Goal: Task Accomplishment & Management: Manage account settings

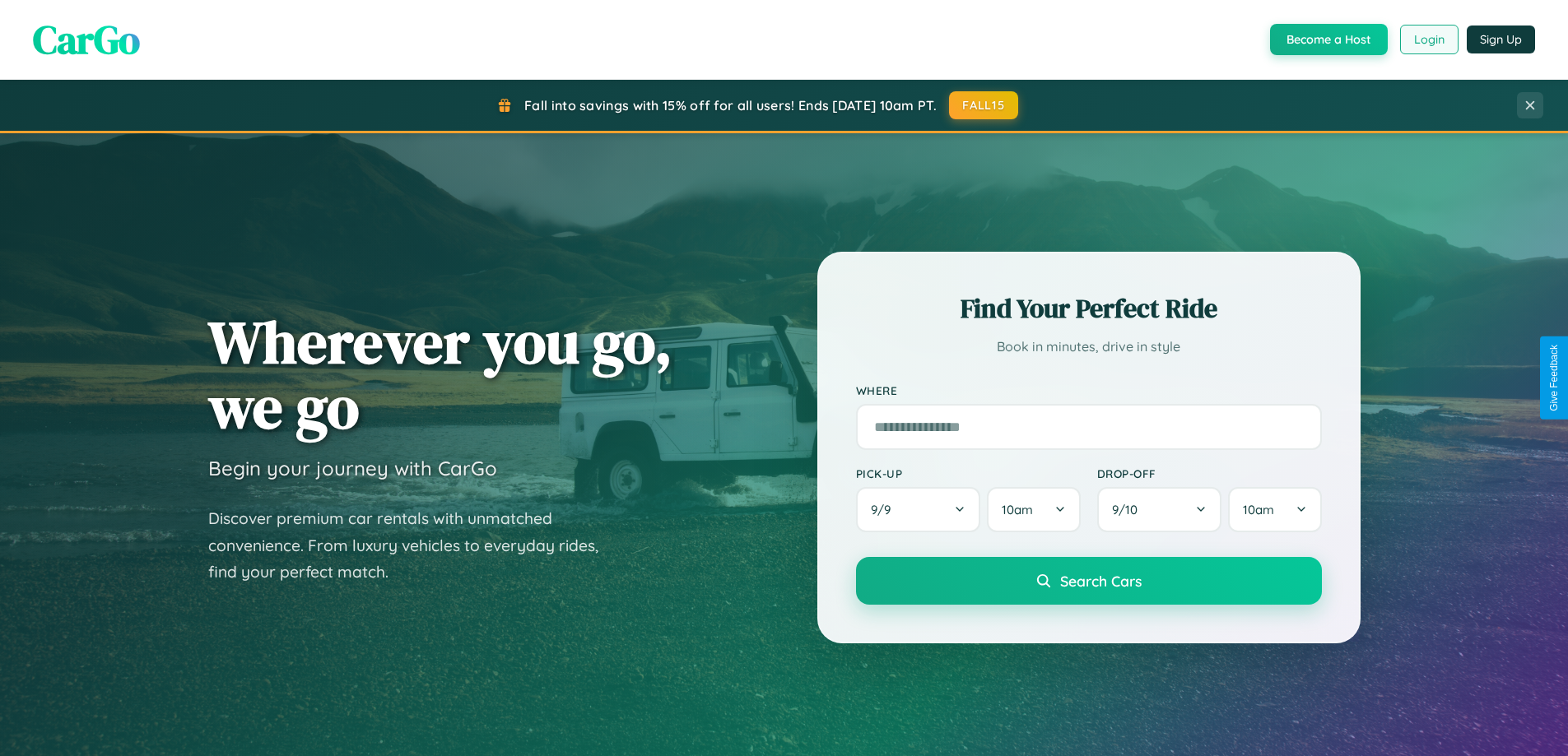
click at [1428, 39] on button "Login" at bounding box center [1429, 39] width 58 height 30
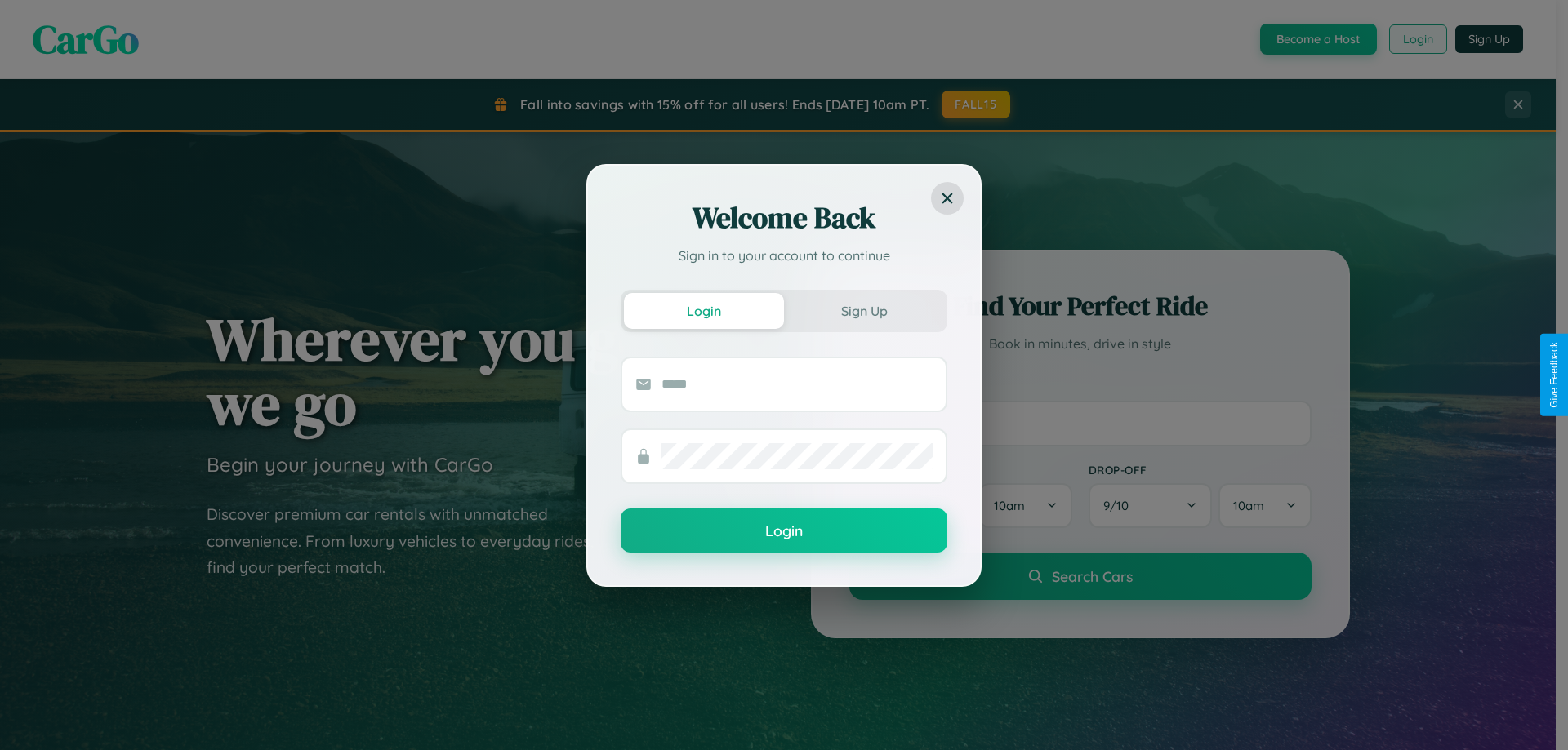
scroll to position [3141, 0]
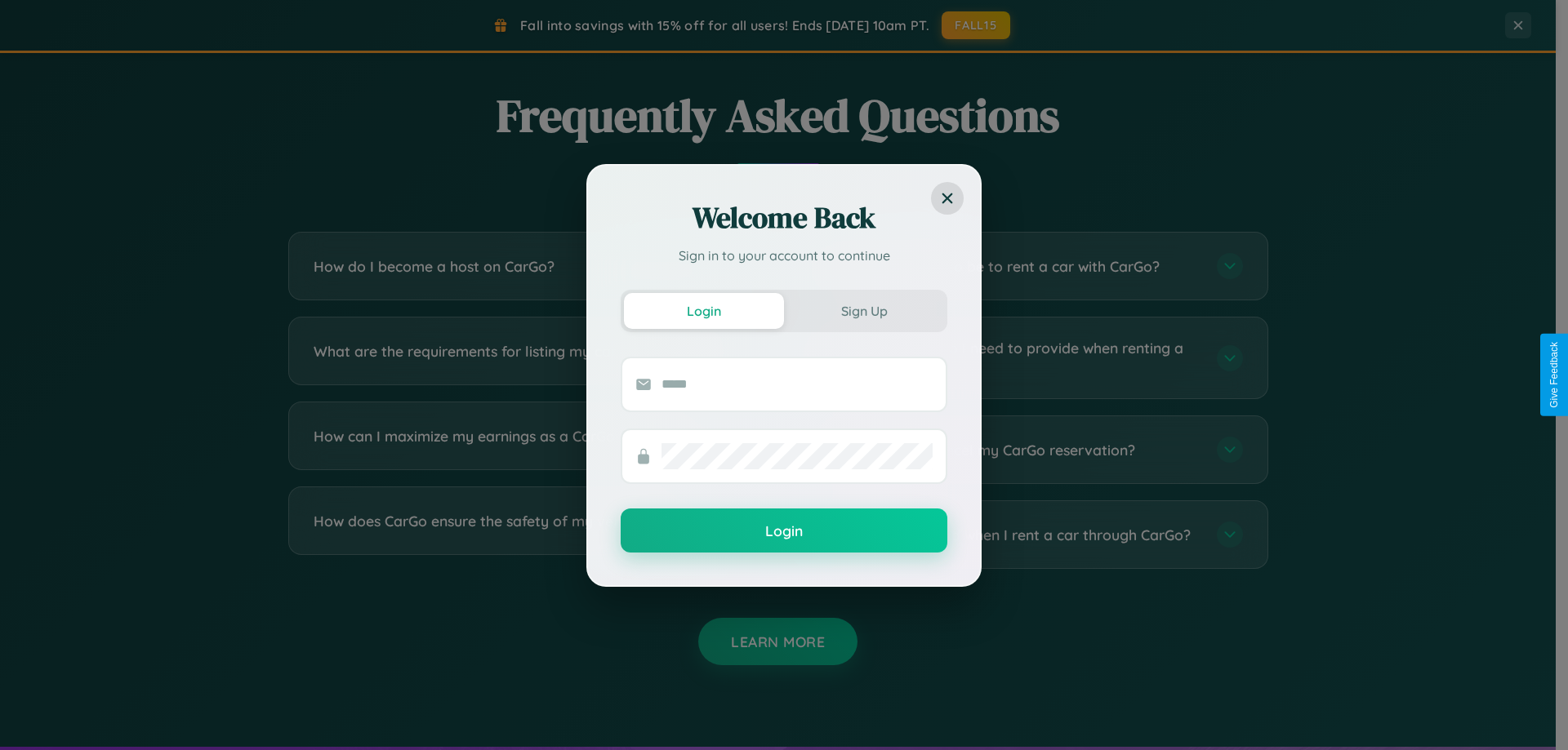
click at [1031, 450] on div "Welcome Back Sign in to your account to continue Login Sign Up Login" at bounding box center [784, 375] width 1568 height 750
click at [1031, 266] on div "Welcome Back Sign in to your account to continue Login Sign Up Login" at bounding box center [784, 375] width 1568 height 750
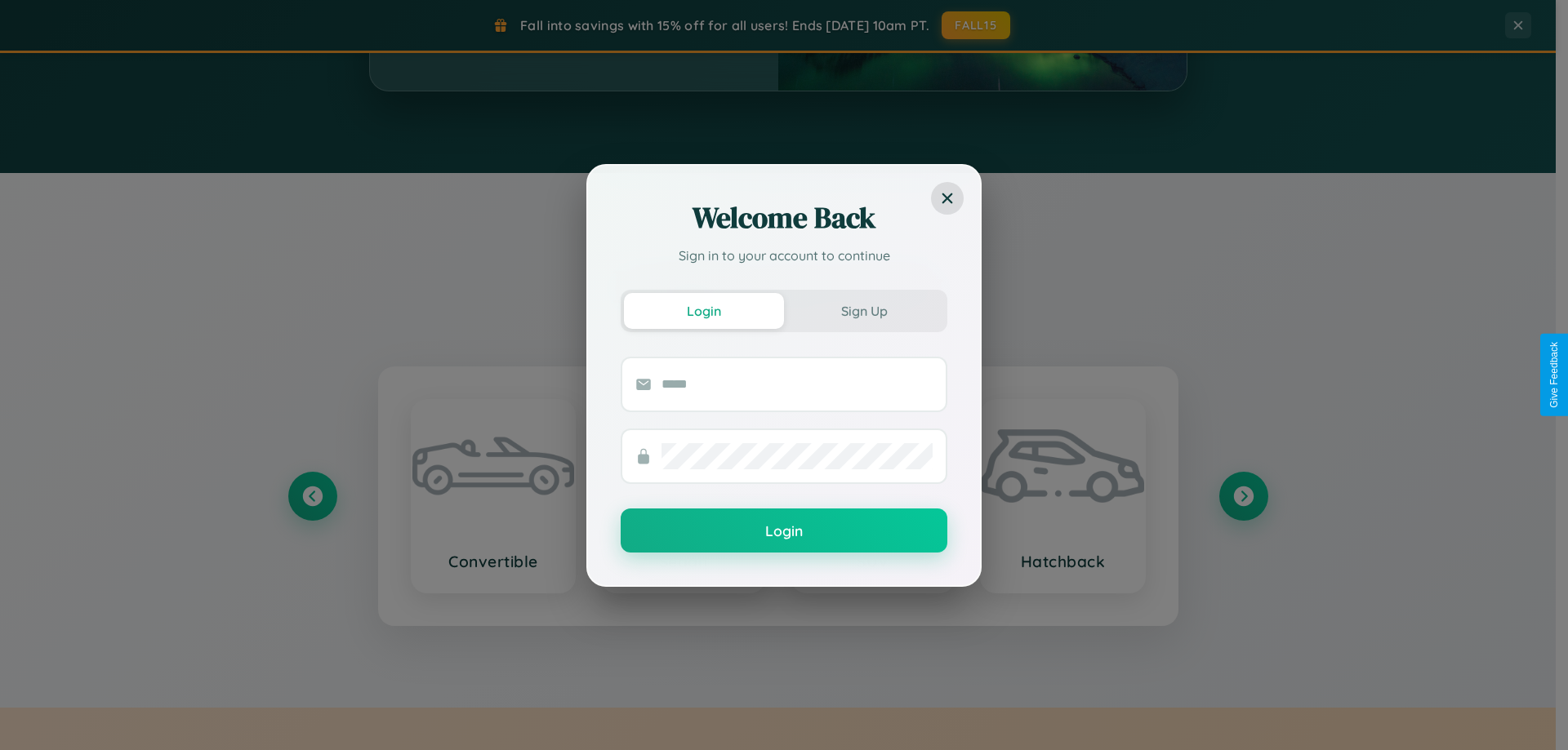
scroll to position [2622, 0]
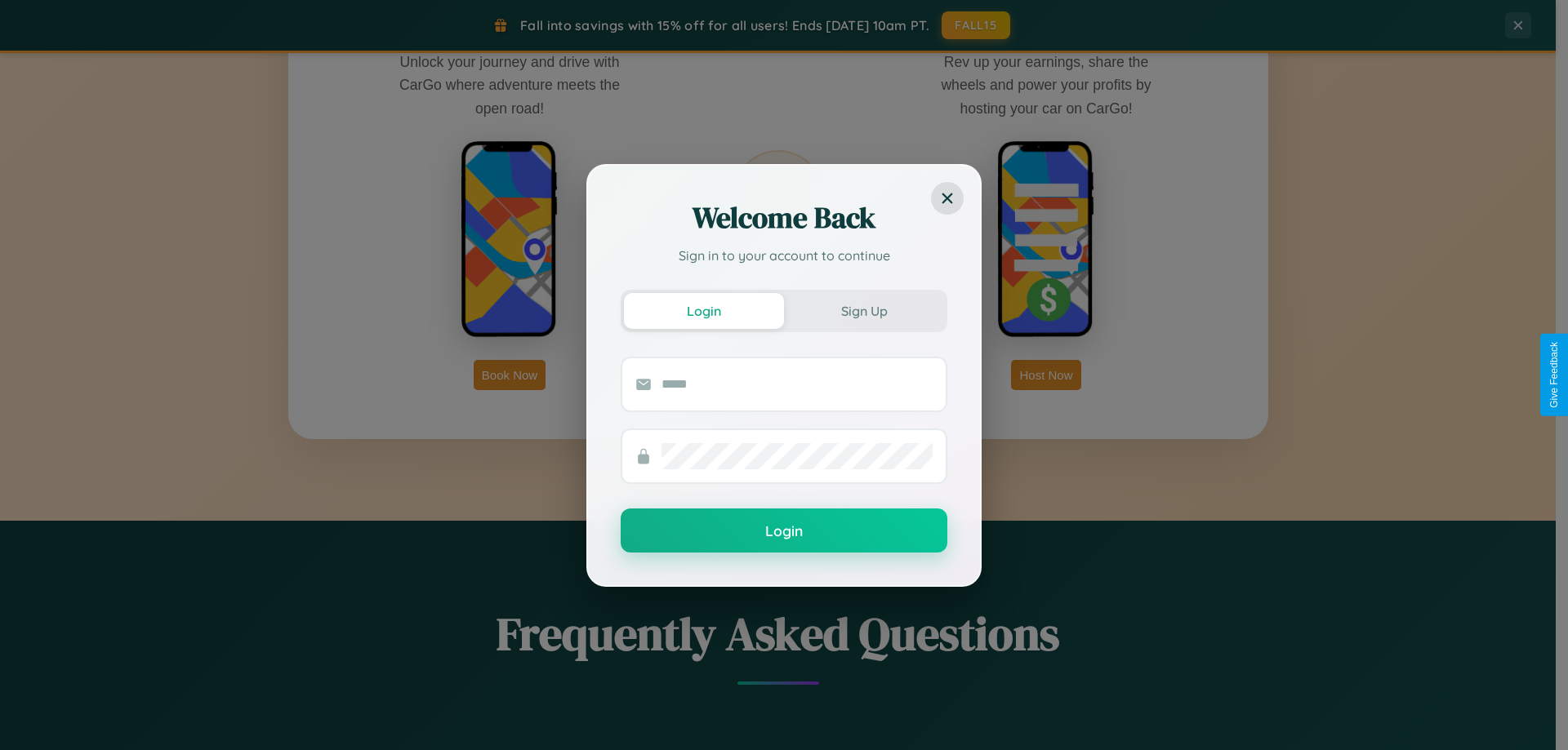
click at [510, 375] on div "Welcome Back Sign in to your account to continue Login Sign Up Login" at bounding box center [784, 375] width 1568 height 750
